Goal: Transaction & Acquisition: Purchase product/service

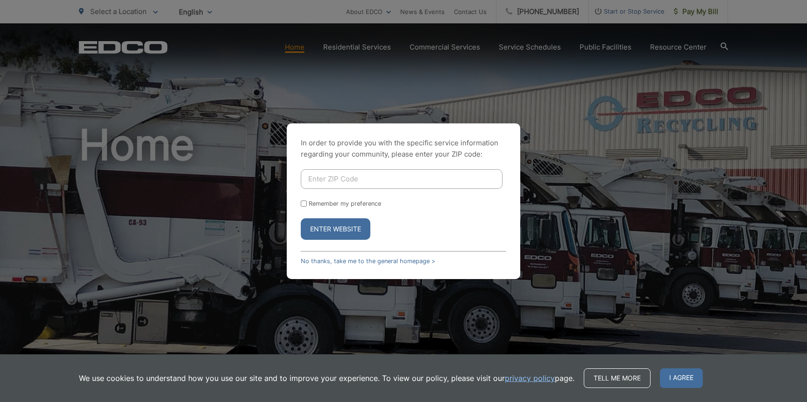
click at [341, 180] on input "Enter ZIP Code" at bounding box center [402, 179] width 202 height 20
type input "91941"
click at [301, 218] on button "Enter Website" at bounding box center [336, 228] width 70 height 21
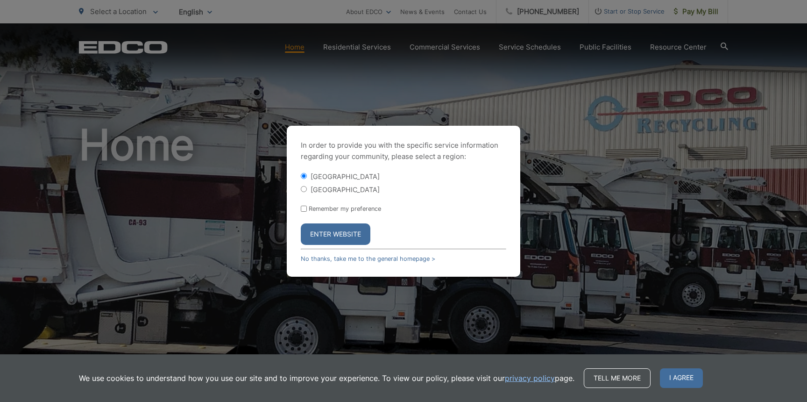
drag, startPoint x: 344, startPoint y: 237, endPoint x: 343, endPoint y: 263, distance: 26.2
click at [343, 263] on div "In order to provide you with the specific service information regarding your co…" at bounding box center [404, 201] width 234 height 151
click at [343, 262] on div "In order to provide you with the specific service information regarding your co…" at bounding box center [404, 201] width 234 height 151
click at [343, 259] on link "No thanks, take me to the general homepage >" at bounding box center [368, 258] width 135 height 7
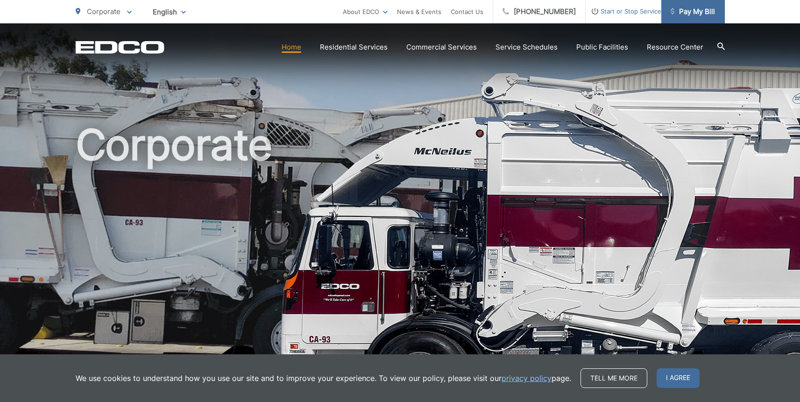
click at [696, 19] on link "Pay My Bill" at bounding box center [693, 11] width 64 height 23
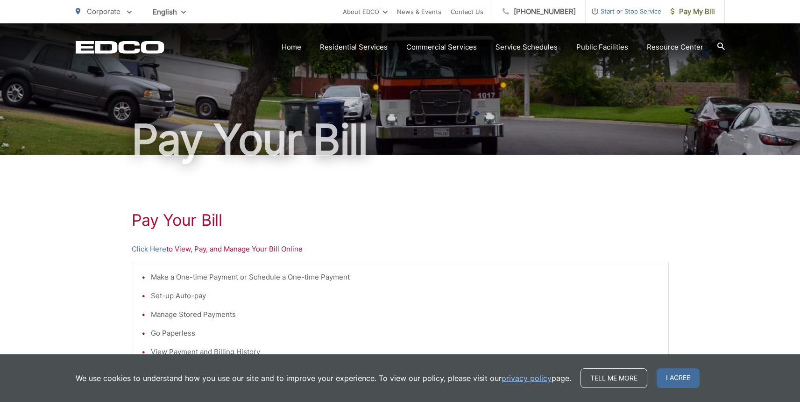
scroll to position [39, 0]
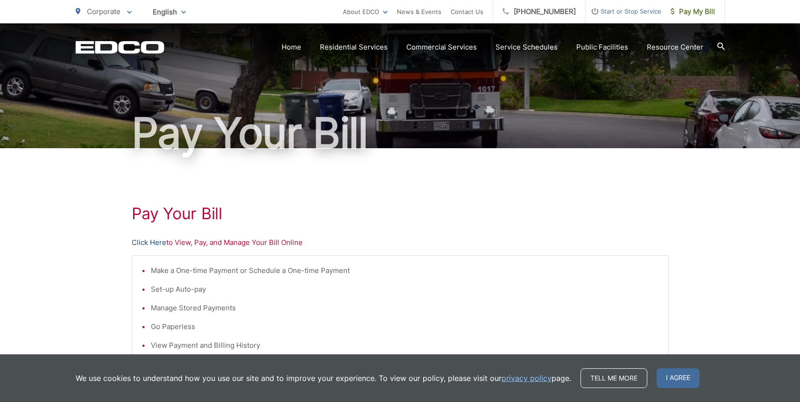
click at [157, 243] on link "Click Here" at bounding box center [149, 242] width 35 height 11
